Goal: Task Accomplishment & Management: Use online tool/utility

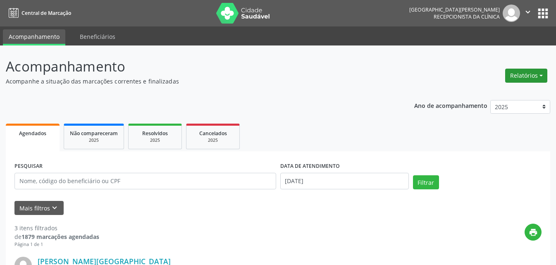
click at [527, 72] on button "Relatórios" at bounding box center [527, 76] width 42 height 14
click at [485, 93] on link "Agendamentos" at bounding box center [503, 94] width 89 height 12
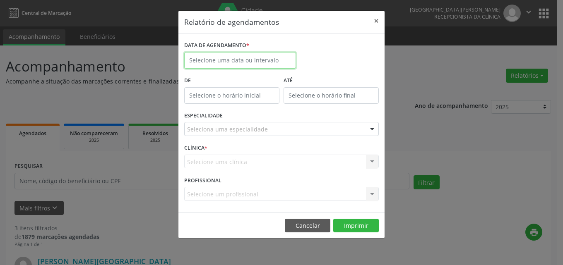
click at [231, 61] on body "Central de Marcação [GEOGRAPHIC_DATA][PERSON_NAME] Recepcionista da clínica  C…" at bounding box center [281, 132] width 563 height 265
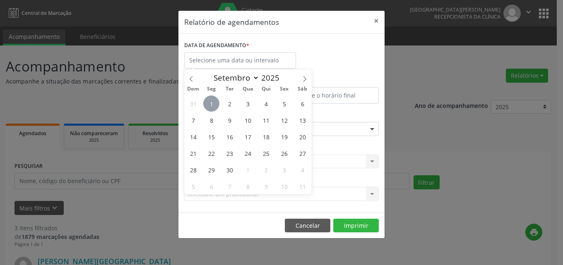
click at [213, 104] on span "1" at bounding box center [211, 104] width 16 height 16
type input "[DATE]"
click at [212, 104] on span "1" at bounding box center [211, 104] width 16 height 16
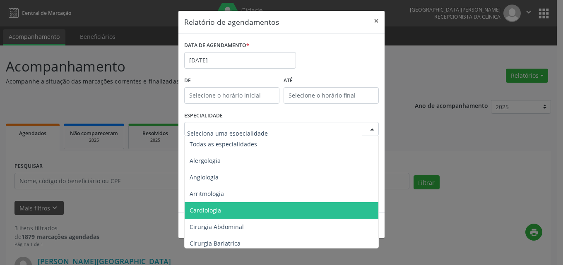
click at [205, 209] on span "Cardiologia" at bounding box center [204, 210] width 31 height 8
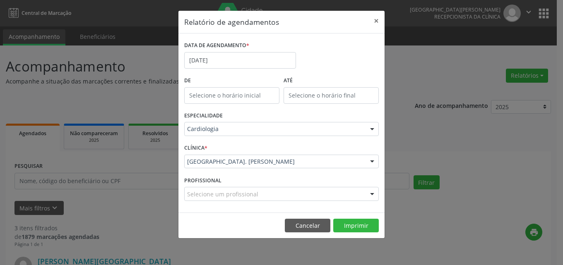
click at [217, 158] on div "[GEOGRAPHIC_DATA]. [PERSON_NAME][GEOGRAPHIC_DATA]. [PERSON_NAME] Evodio de Mour…" at bounding box center [281, 162] width 194 height 14
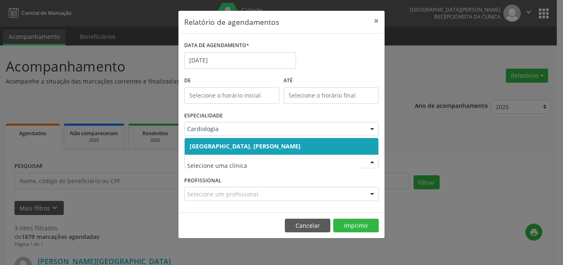
click at [216, 145] on span "[GEOGRAPHIC_DATA]. [PERSON_NAME]" at bounding box center [244, 146] width 111 height 8
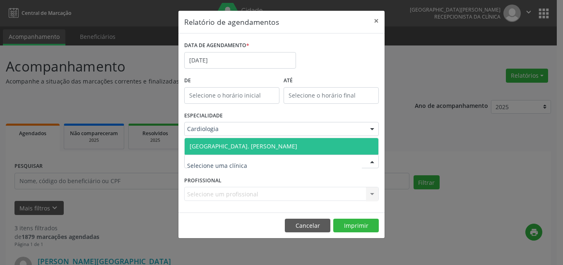
click at [211, 146] on span "[GEOGRAPHIC_DATA]. [PERSON_NAME]" at bounding box center [243, 146] width 108 height 8
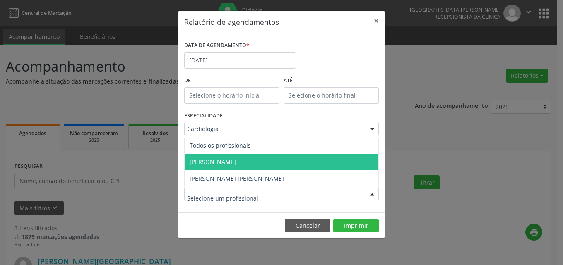
click at [206, 161] on span "[PERSON_NAME]" at bounding box center [212, 162] width 46 height 8
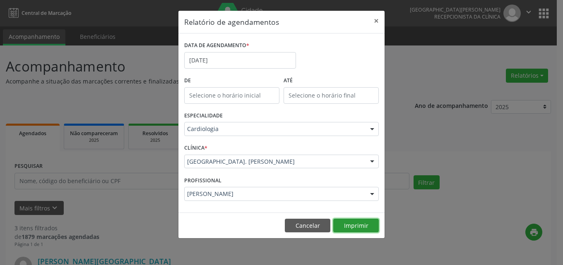
click at [353, 220] on button "Imprimir" at bounding box center [356, 226] width 46 height 14
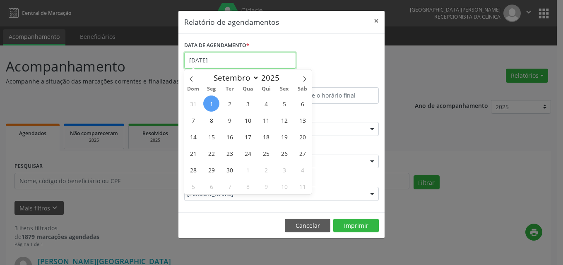
click at [202, 61] on input "[DATE]" at bounding box center [240, 60] width 112 height 17
click at [190, 77] on icon at bounding box center [191, 79] width 6 height 6
select select "7"
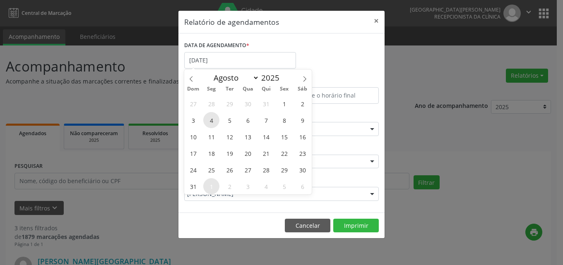
click at [208, 120] on span "4" at bounding box center [211, 120] width 16 height 16
type input "[DATE]"
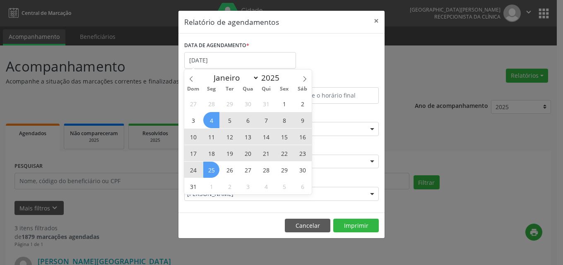
click at [213, 170] on span "25" at bounding box center [211, 170] width 16 height 16
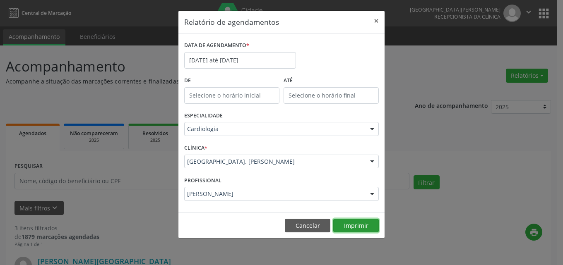
click at [351, 224] on button "Imprimir" at bounding box center [356, 226] width 46 height 14
